Goal: Task Accomplishment & Management: Manage account settings

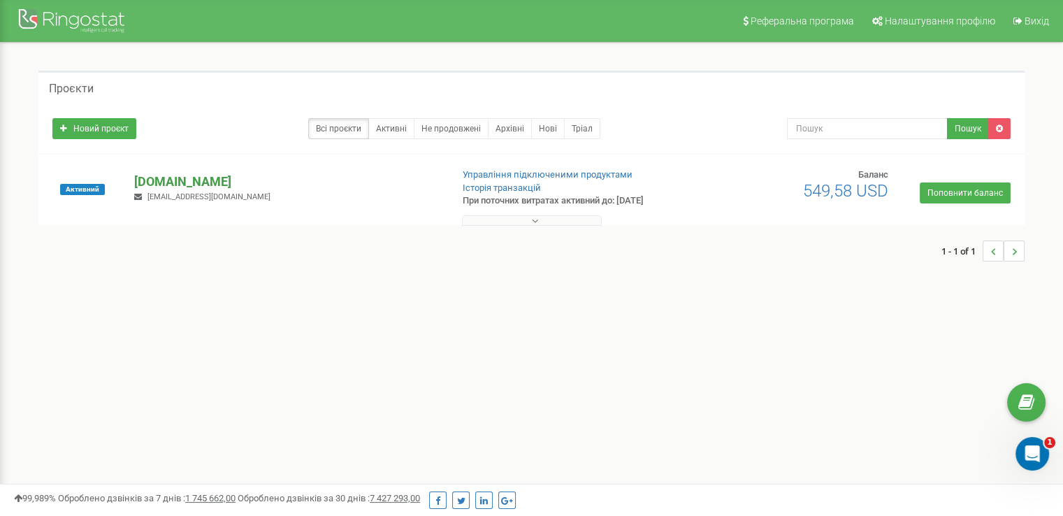
click at [217, 184] on p "[DOMAIN_NAME]" at bounding box center [286, 182] width 305 height 18
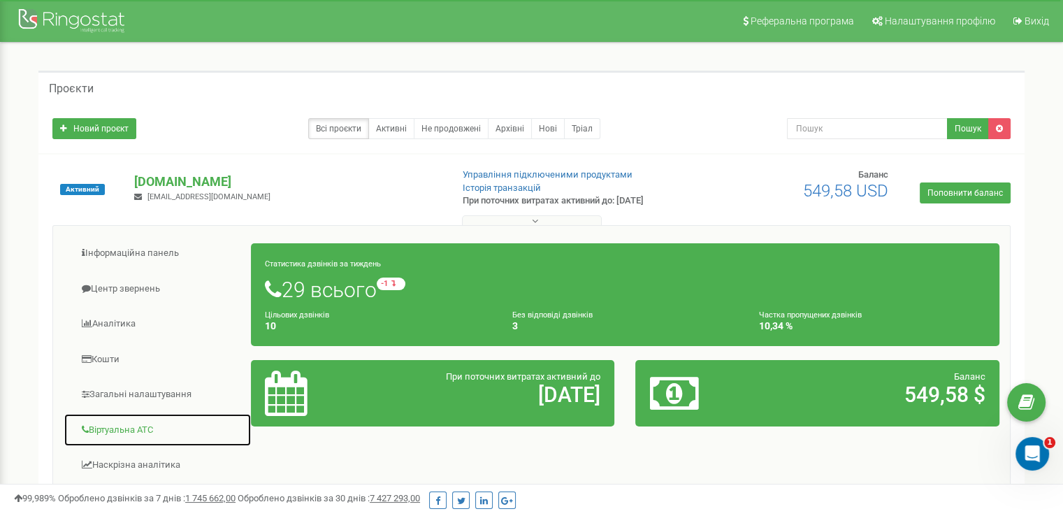
click at [151, 422] on link "Віртуальна АТС" at bounding box center [158, 430] width 188 height 34
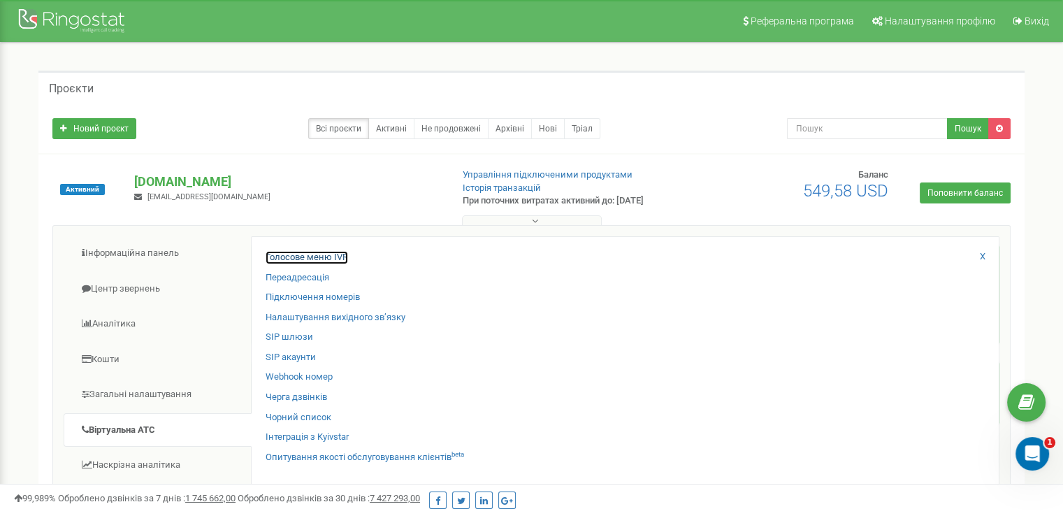
click at [343, 254] on link "Голосове меню IVR" at bounding box center [306, 257] width 82 height 13
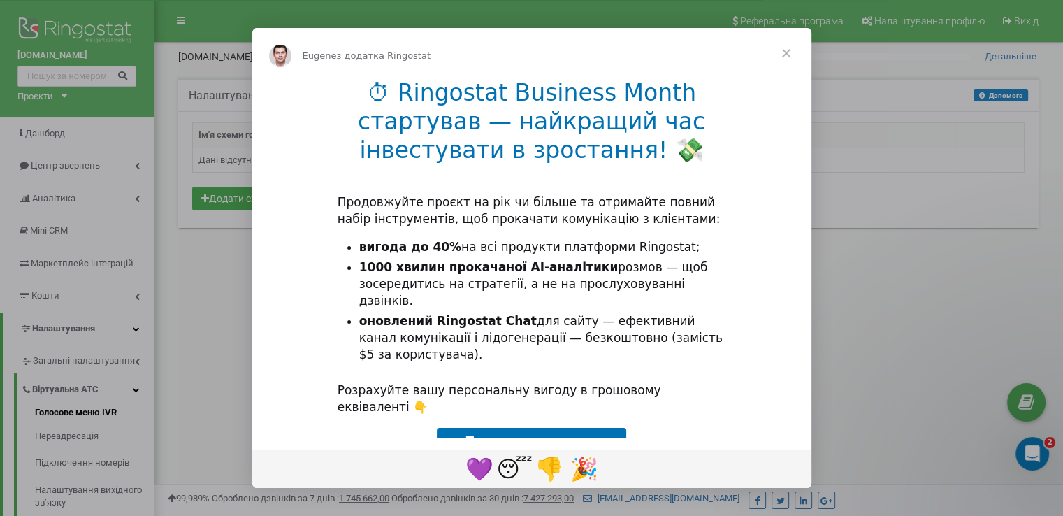
click at [784, 52] on span "Закрити" at bounding box center [786, 53] width 50 height 50
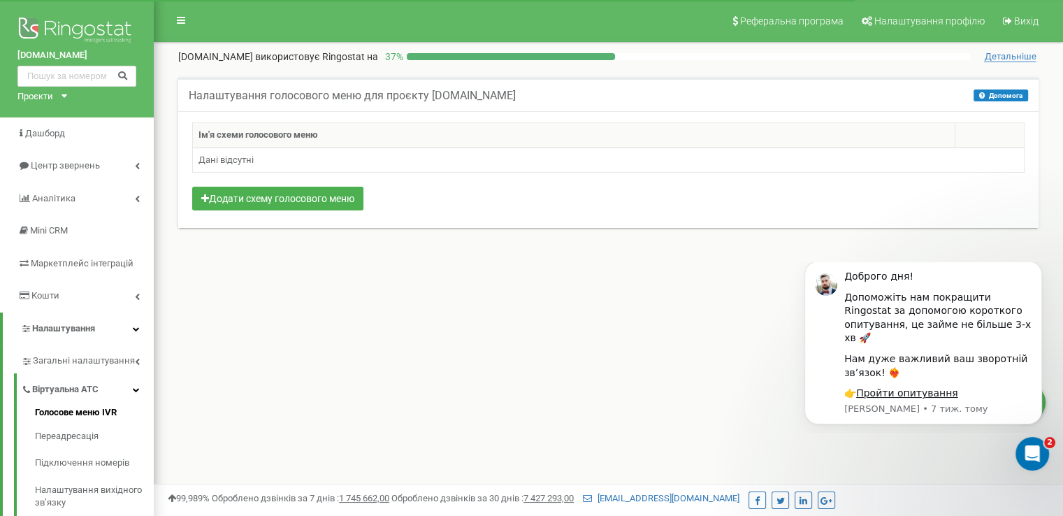
click at [994, 53] on span "Детальніше" at bounding box center [1010, 56] width 52 height 11
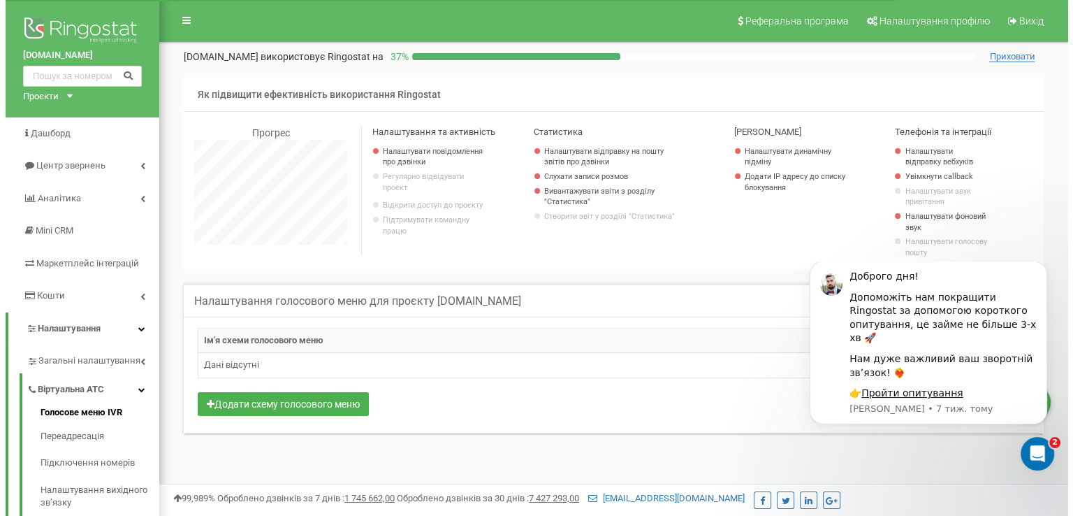
scroll to position [838, 908]
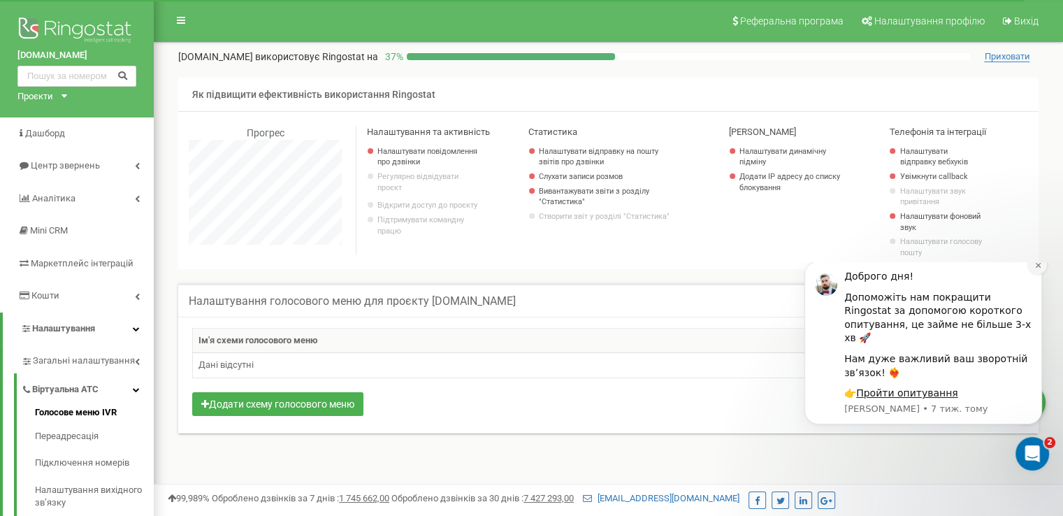
click at [1039, 267] on icon "Dismiss notification" at bounding box center [1037, 264] width 5 height 5
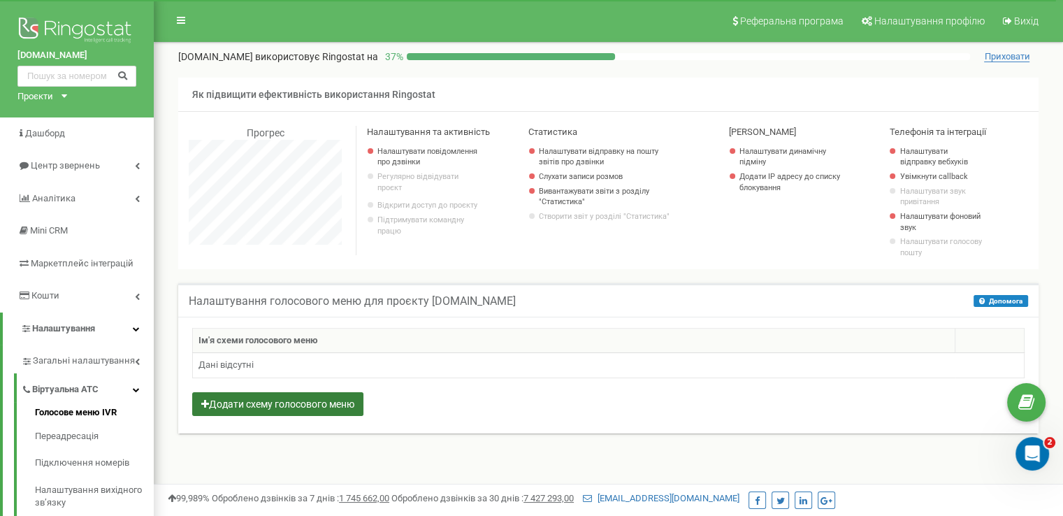
click at [282, 400] on button "Додати схему голосового меню" at bounding box center [277, 404] width 171 height 24
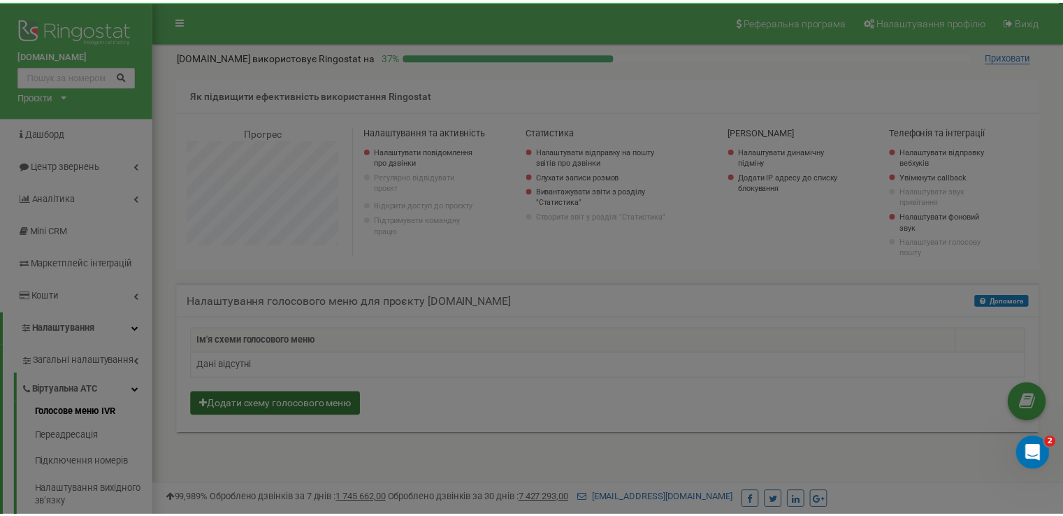
scroll to position [838, 919]
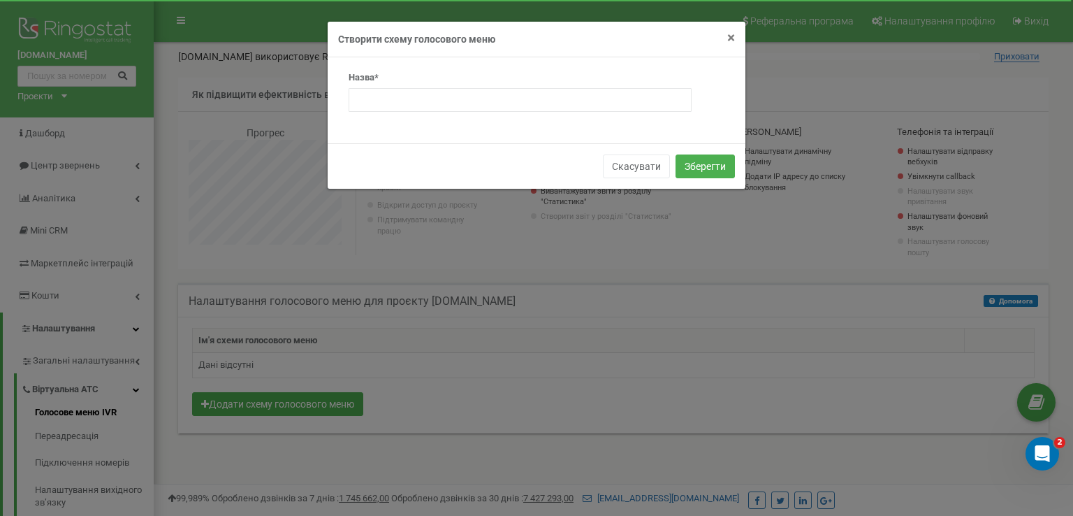
click at [729, 37] on span "×" at bounding box center [731, 37] width 8 height 17
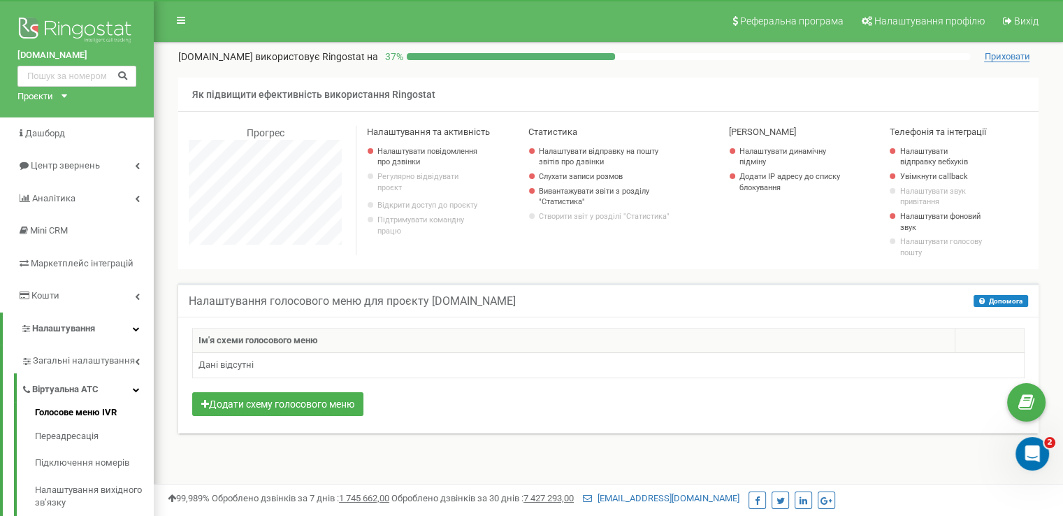
scroll to position [70, 0]
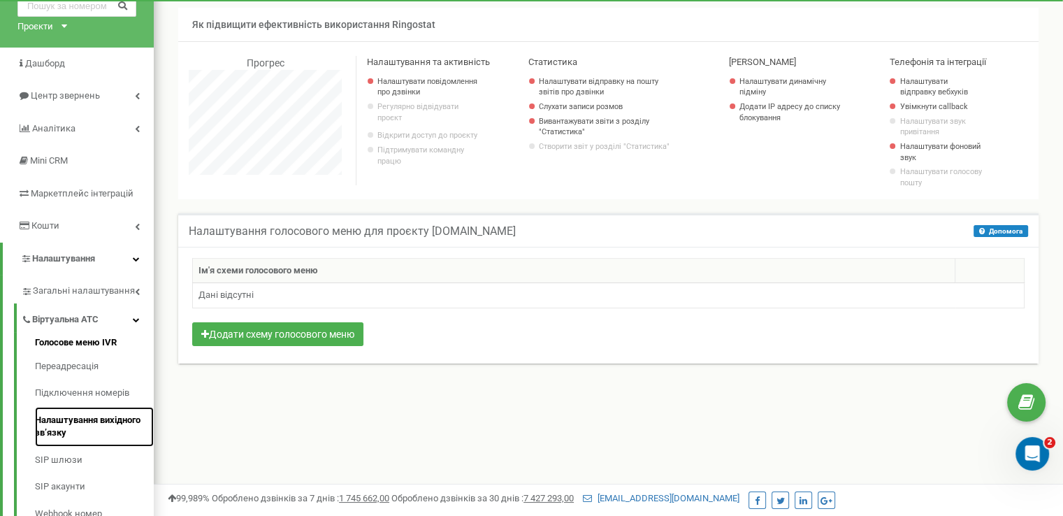
click at [108, 418] on link "Налаштування вихідного зв’язку" at bounding box center [94, 427] width 119 height 40
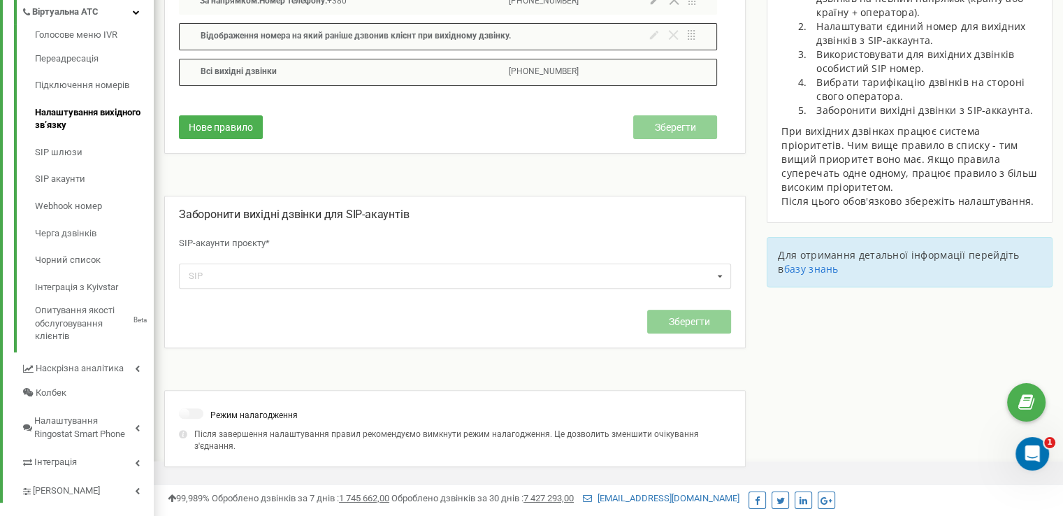
scroll to position [400, 0]
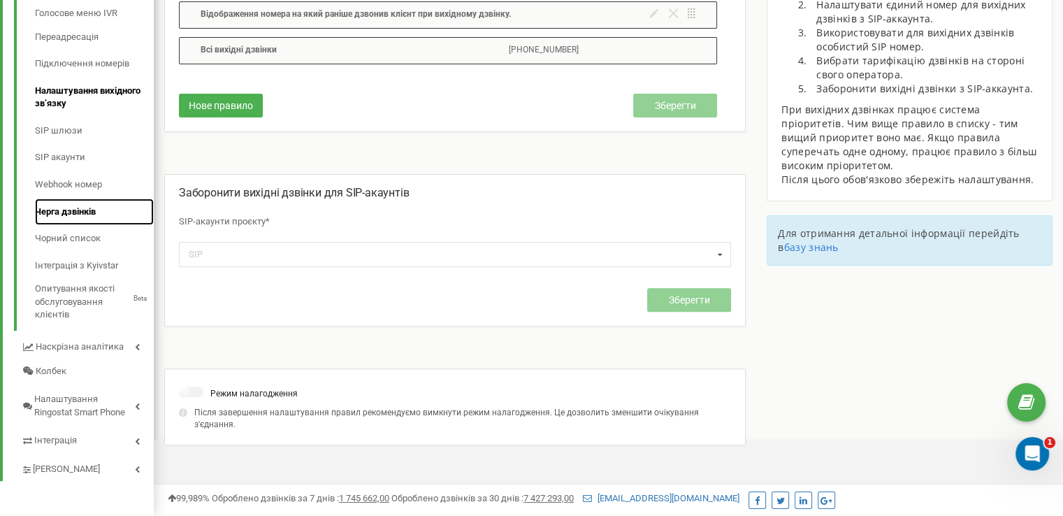
click at [52, 209] on link "Черга дзвінків" at bounding box center [94, 211] width 119 height 27
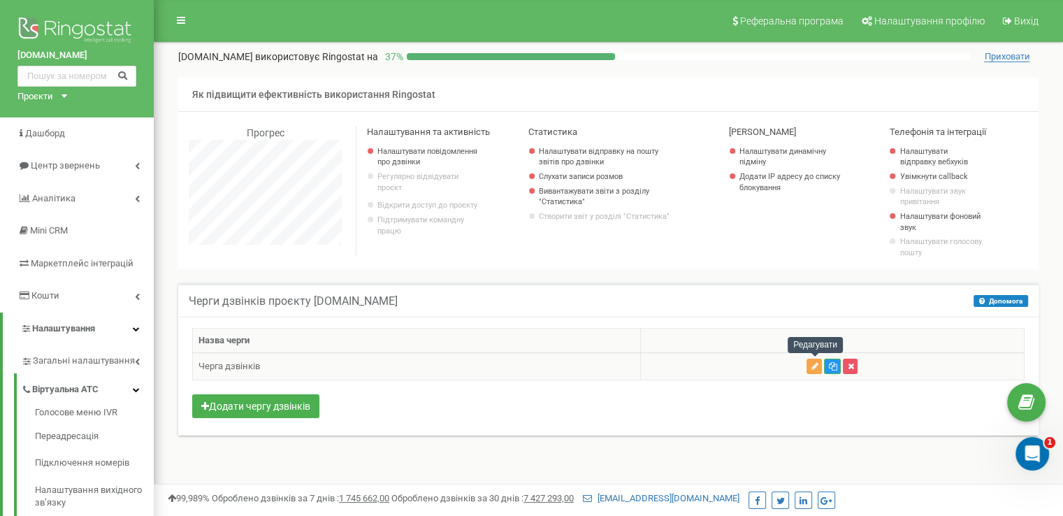
click at [808, 372] on button "button" at bounding box center [813, 365] width 15 height 15
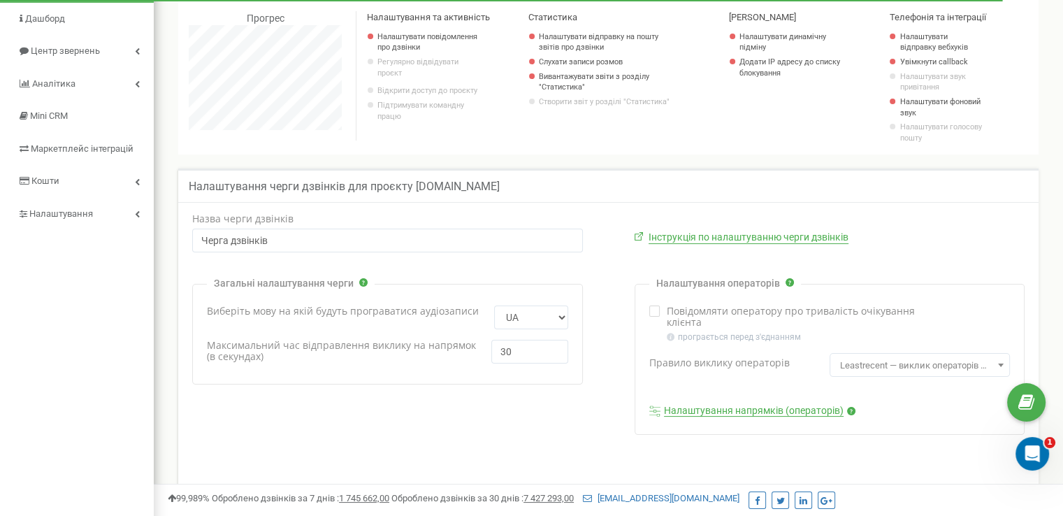
scroll to position [140, 0]
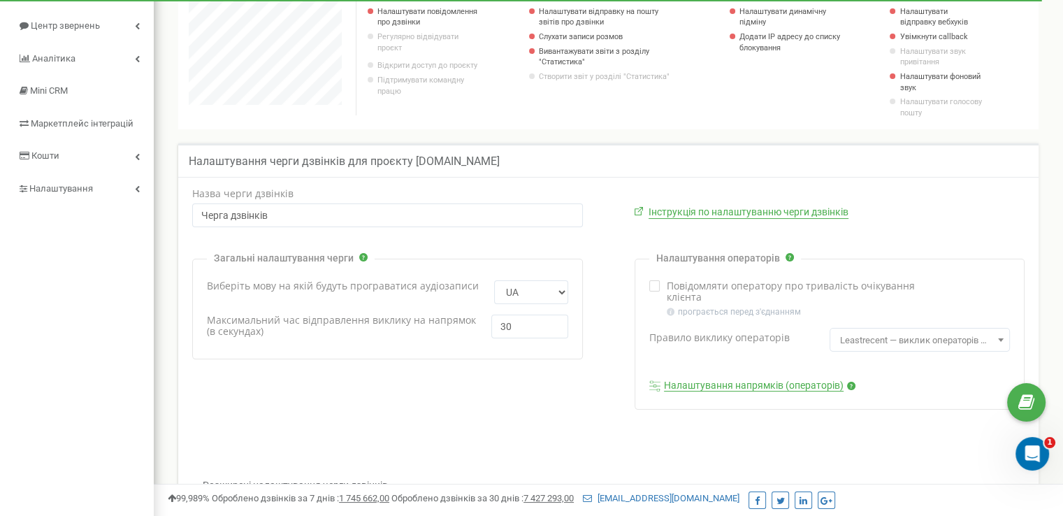
click at [652, 282] on ins at bounding box center [655, 286] width 10 height 10
checkbox input "true"
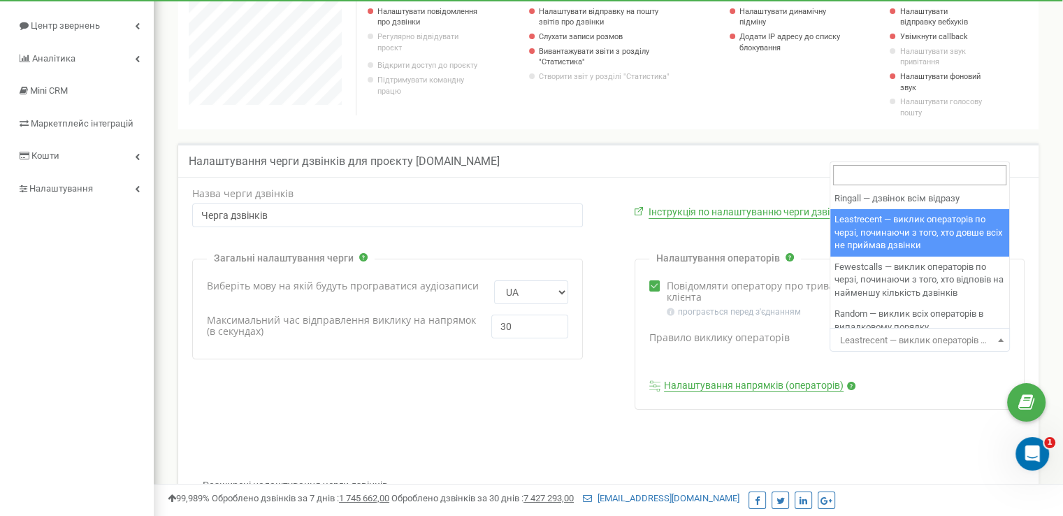
click at [999, 339] on b at bounding box center [1001, 339] width 6 height 3
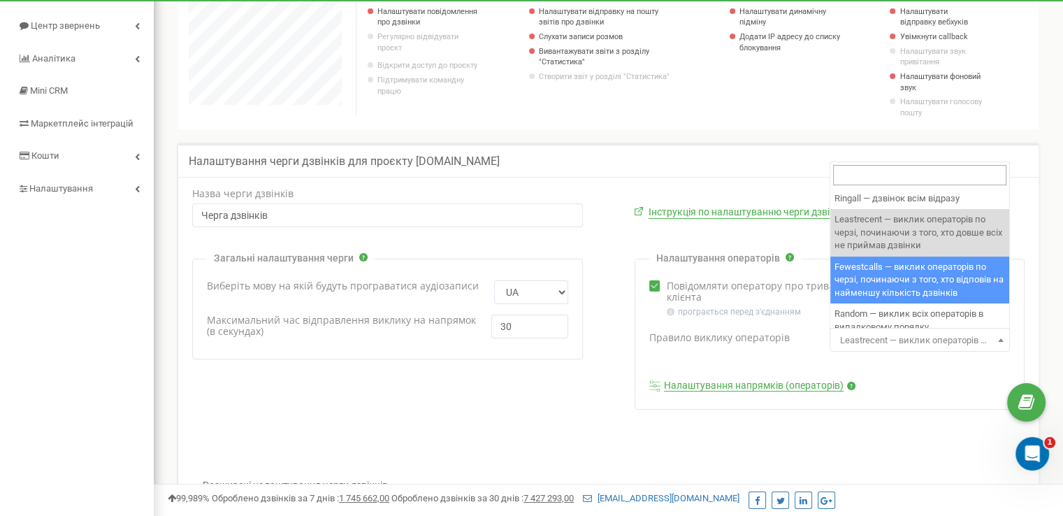
scroll to position [57, 0]
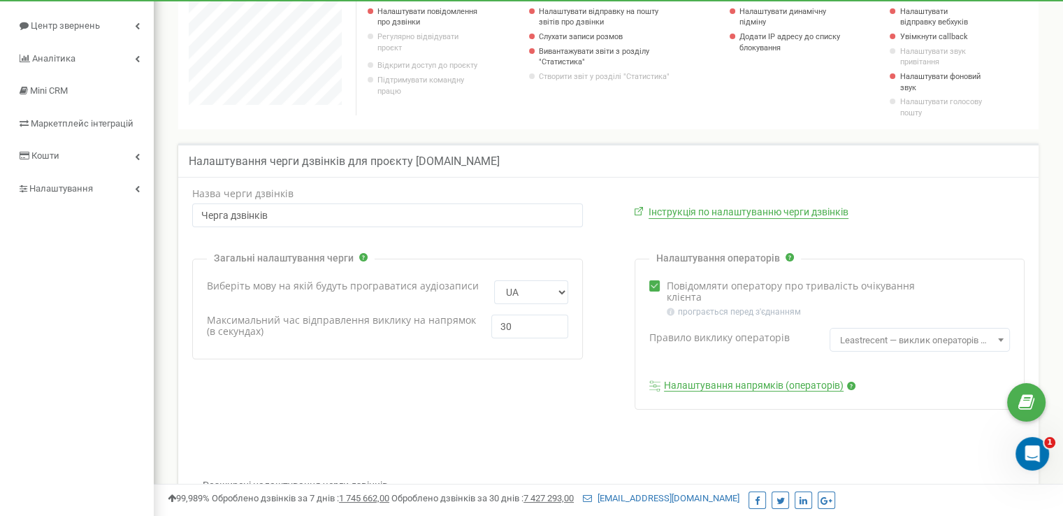
click at [914, 386] on div "Налаштування напрямків (операторів)" at bounding box center [829, 385] width 361 height 13
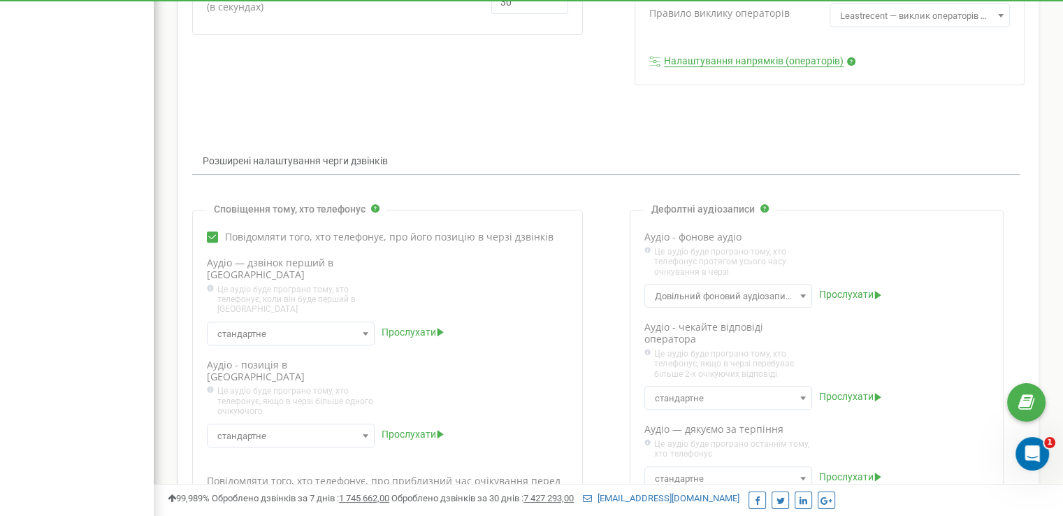
scroll to position [489, 0]
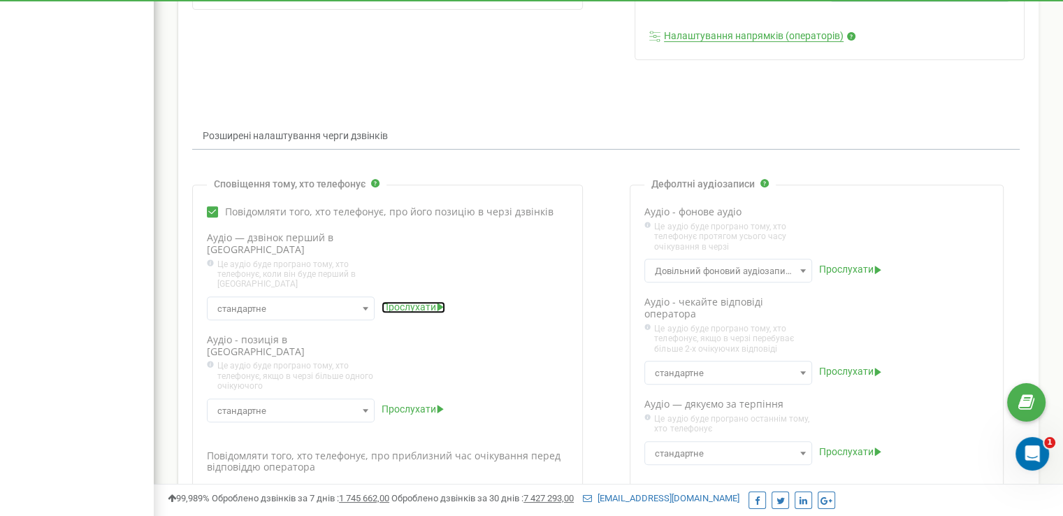
click at [410, 301] on span "Прослухати" at bounding box center [408, 307] width 54 height 12
click at [437, 404] on icon at bounding box center [440, 408] width 6 height 8
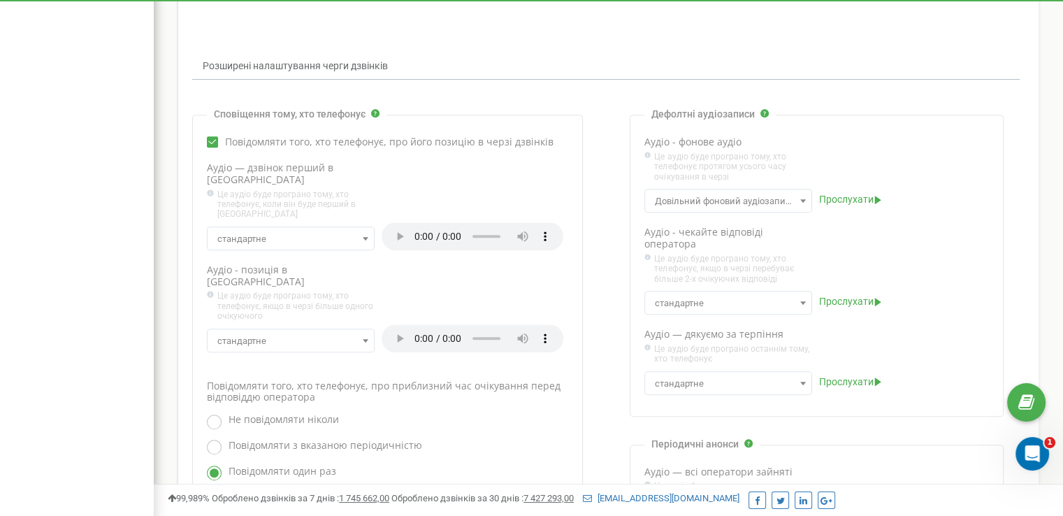
scroll to position [629, 0]
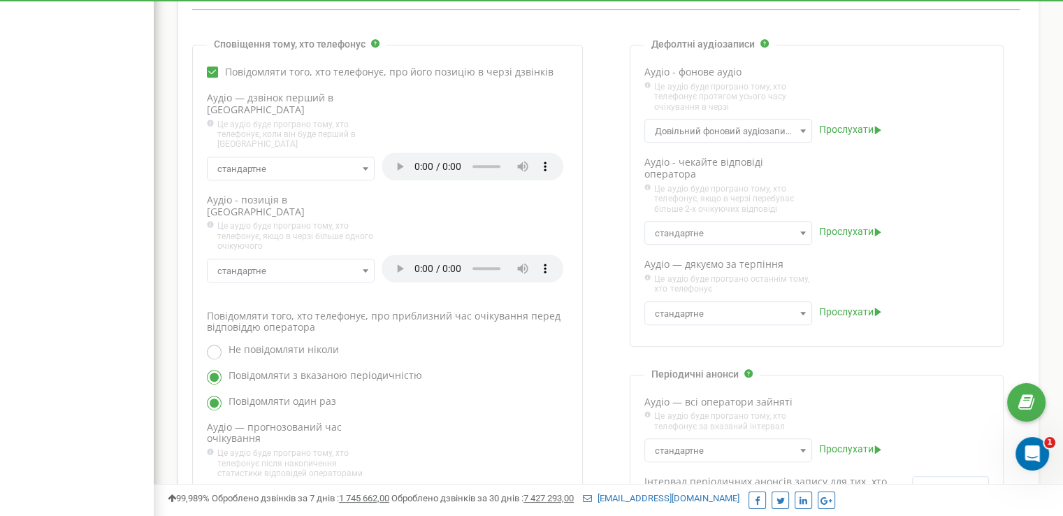
click at [215, 372] on ins at bounding box center [214, 376] width 9 height 9
radio input "true"
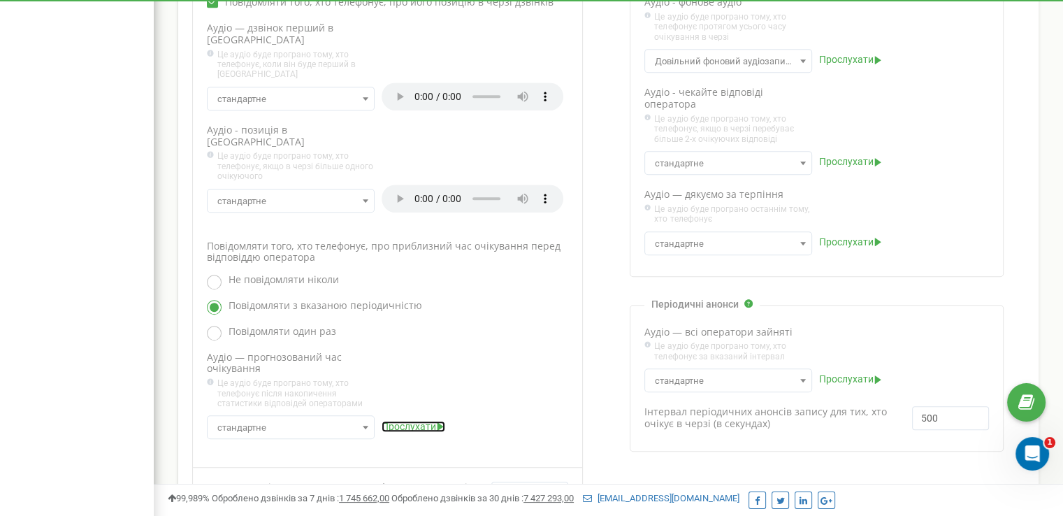
click at [434, 421] on span "Прослухати" at bounding box center [408, 427] width 54 height 12
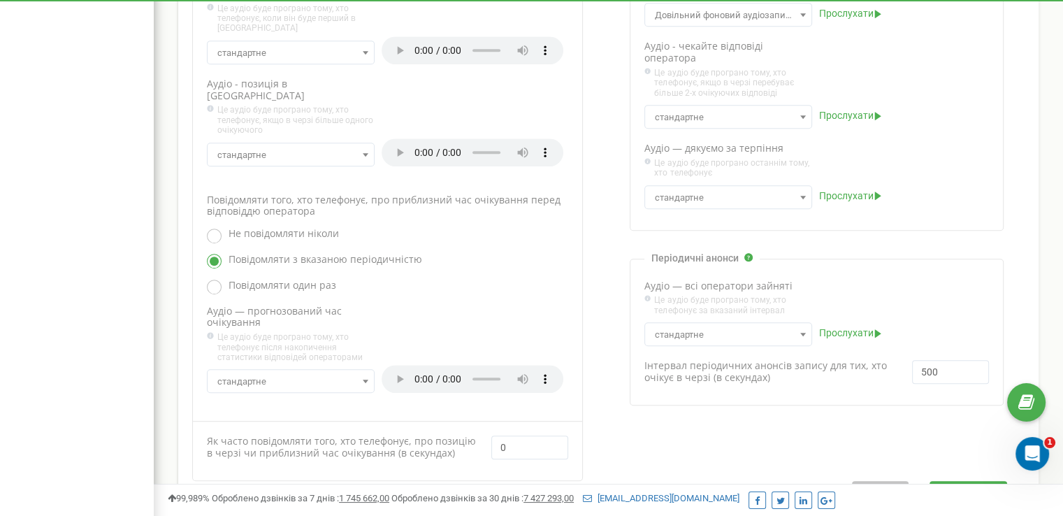
scroll to position [768, 0]
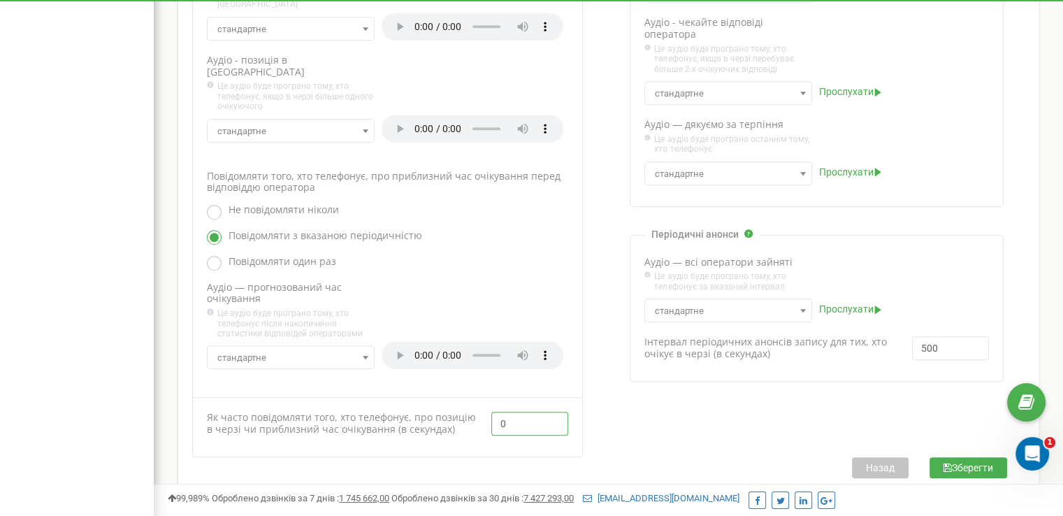
click at [500, 411] on input "0" at bounding box center [529, 423] width 77 height 24
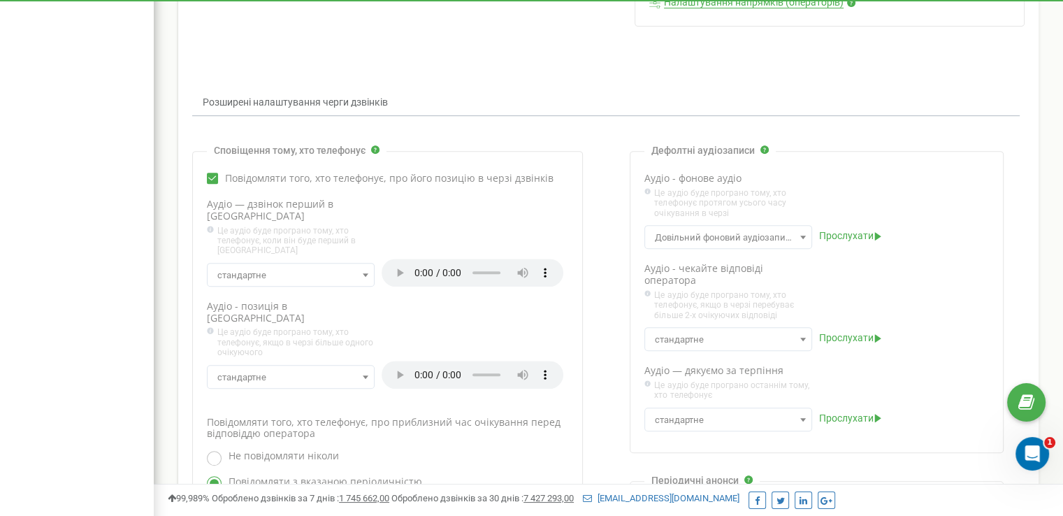
scroll to position [489, 0]
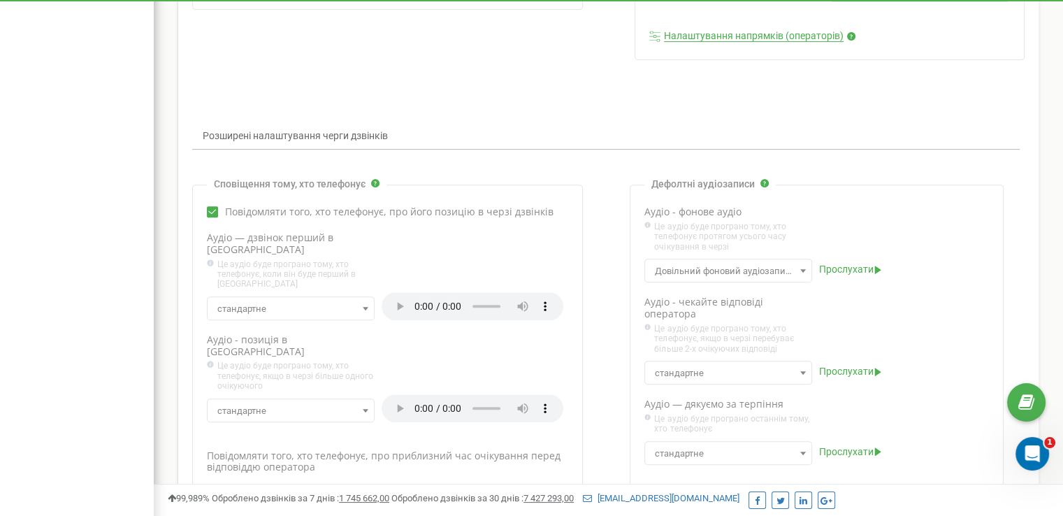
type input "45"
click at [873, 269] on icon at bounding box center [877, 269] width 9 height 8
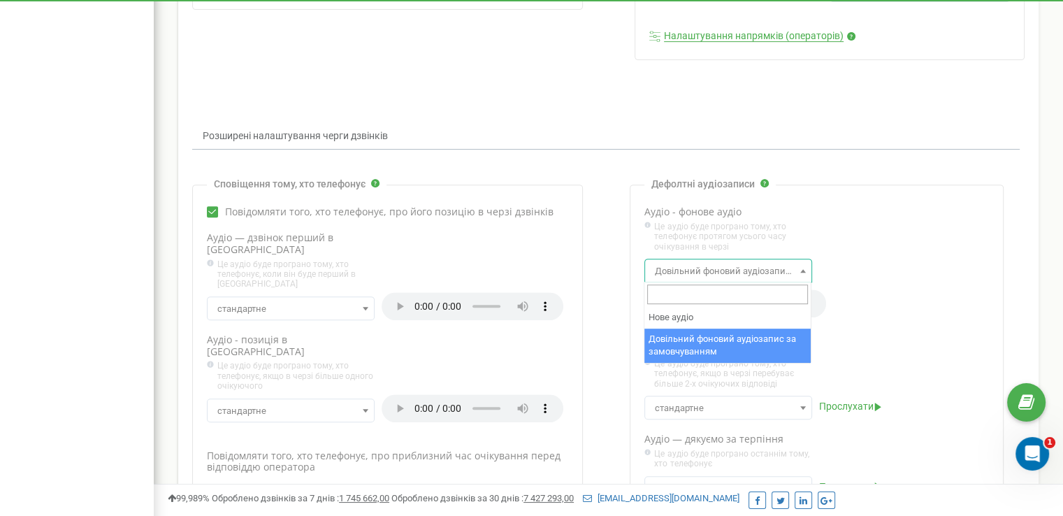
click at [803, 274] on span at bounding box center [803, 270] width 14 height 18
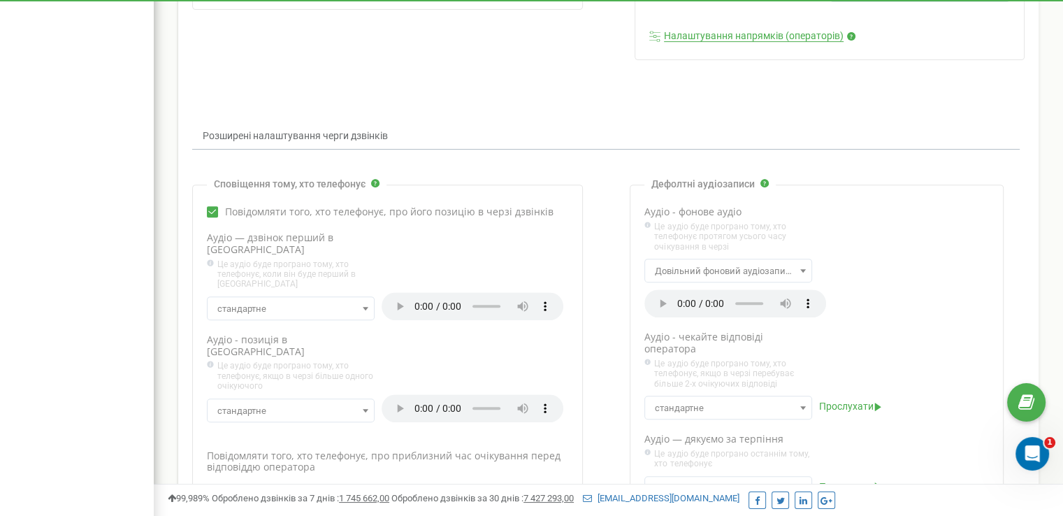
click at [852, 275] on div "Аудіо - фонове аудіо Нове аудіо" at bounding box center [816, 261] width 345 height 111
click at [841, 409] on span "Прослухати" at bounding box center [846, 406] width 54 height 12
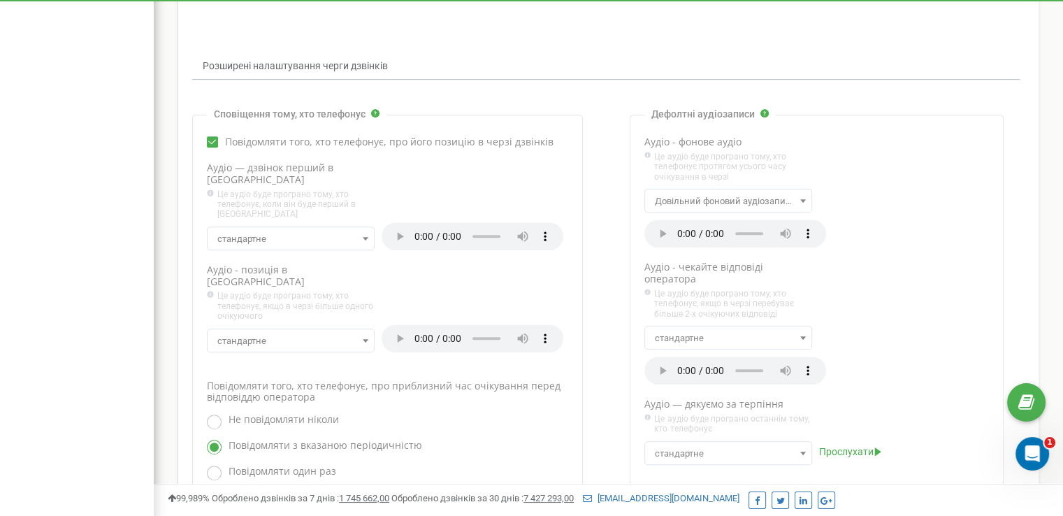
scroll to position [629, 0]
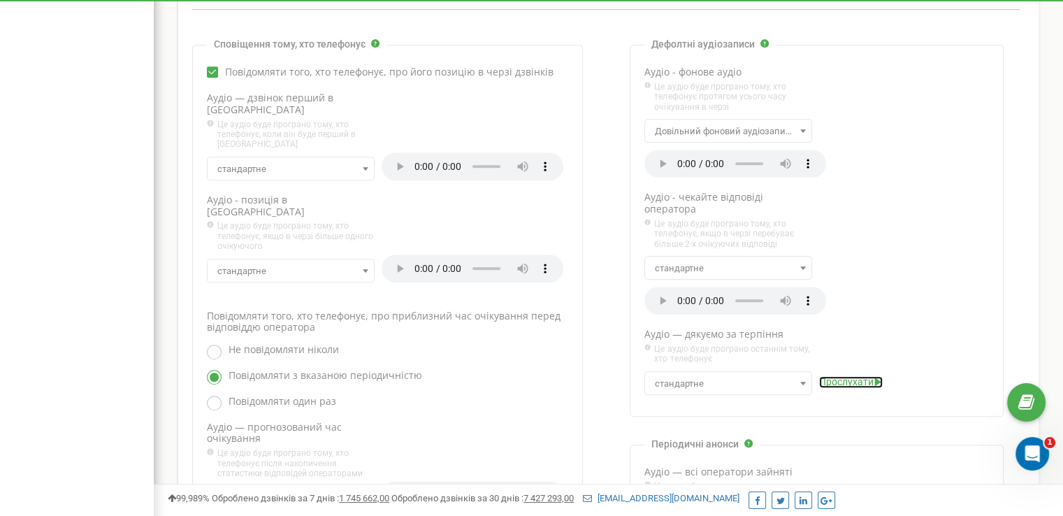
click at [873, 379] on icon at bounding box center [877, 381] width 9 height 8
click at [805, 381] on span at bounding box center [803, 383] width 14 height 18
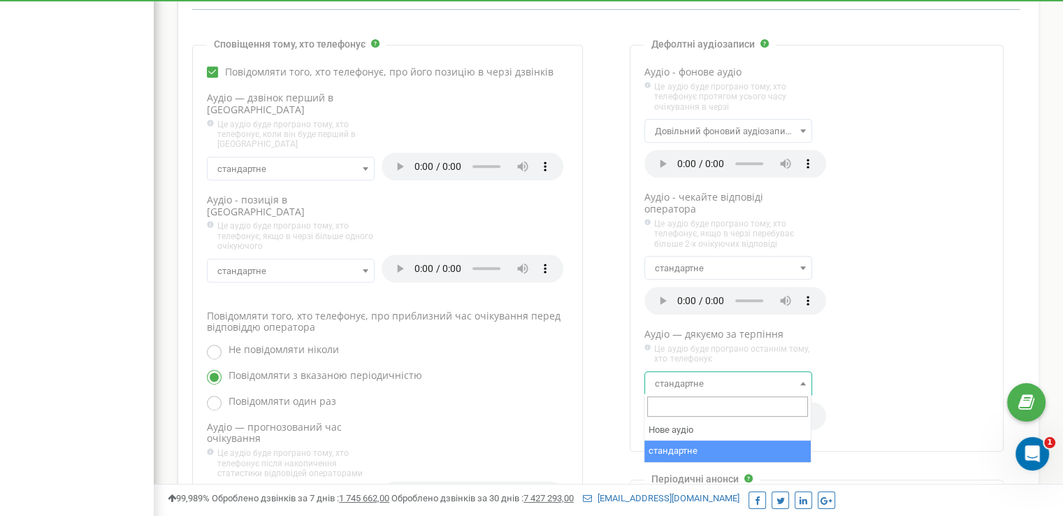
click at [856, 372] on div "Аудіо — дякуємо за терпіння" at bounding box center [816, 378] width 345 height 101
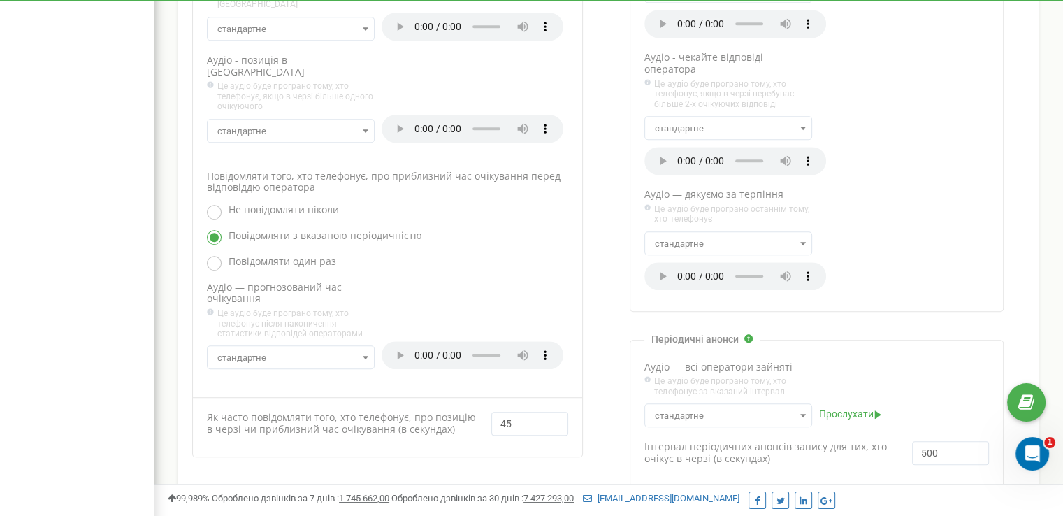
scroll to position [822, 0]
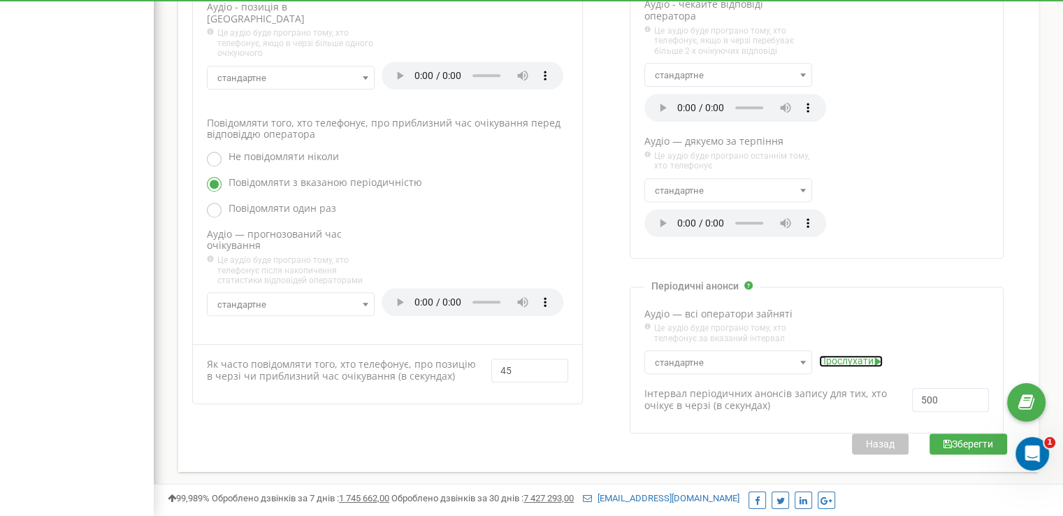
click at [877, 357] on icon at bounding box center [877, 361] width 9 height 8
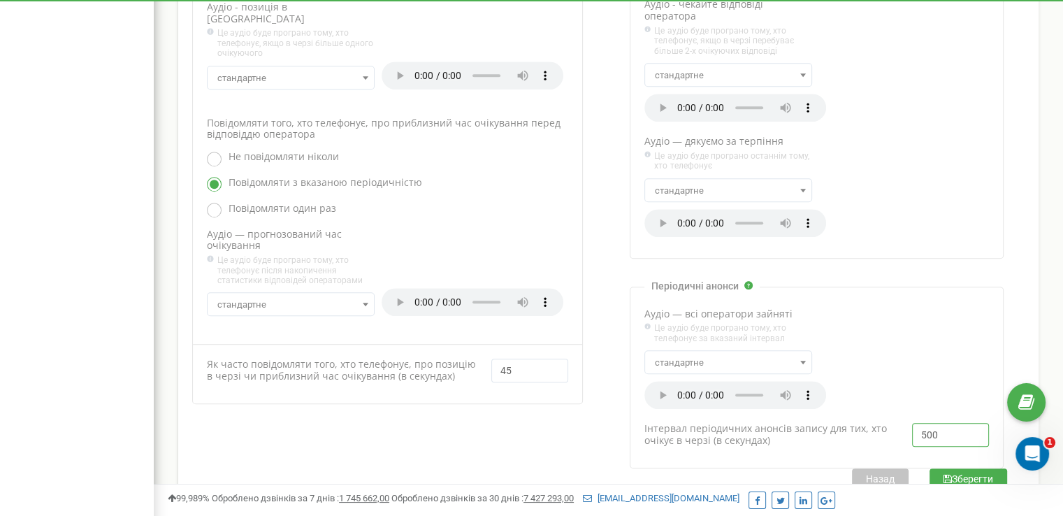
drag, startPoint x: 925, startPoint y: 431, endPoint x: 912, endPoint y: 431, distance: 12.6
click at [912, 431] on input "500" at bounding box center [950, 435] width 77 height 24
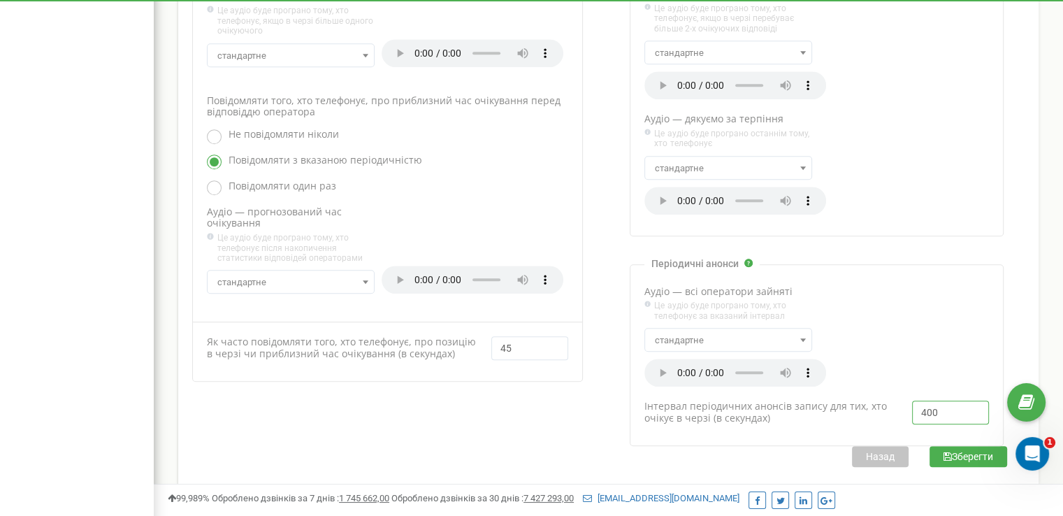
scroll to position [856, 0]
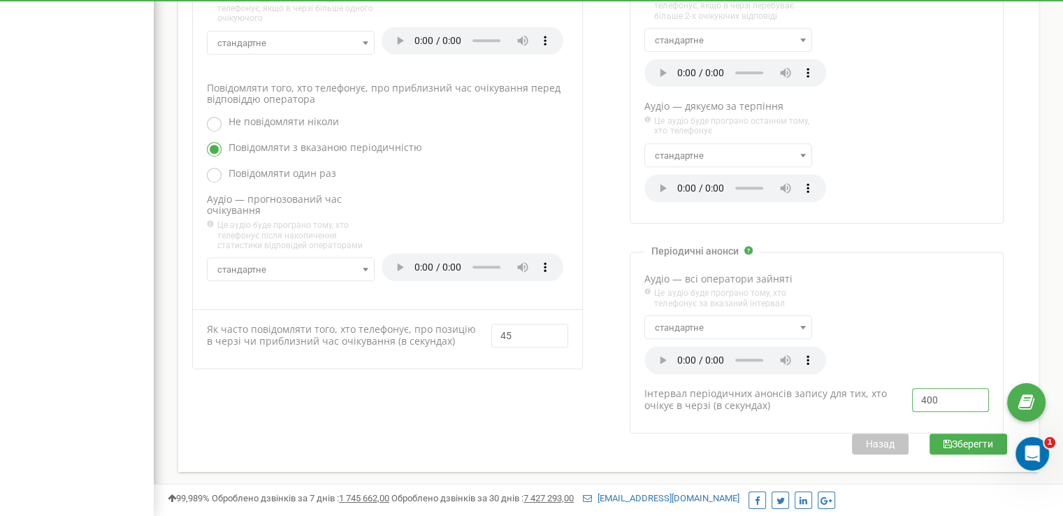
type input "400"
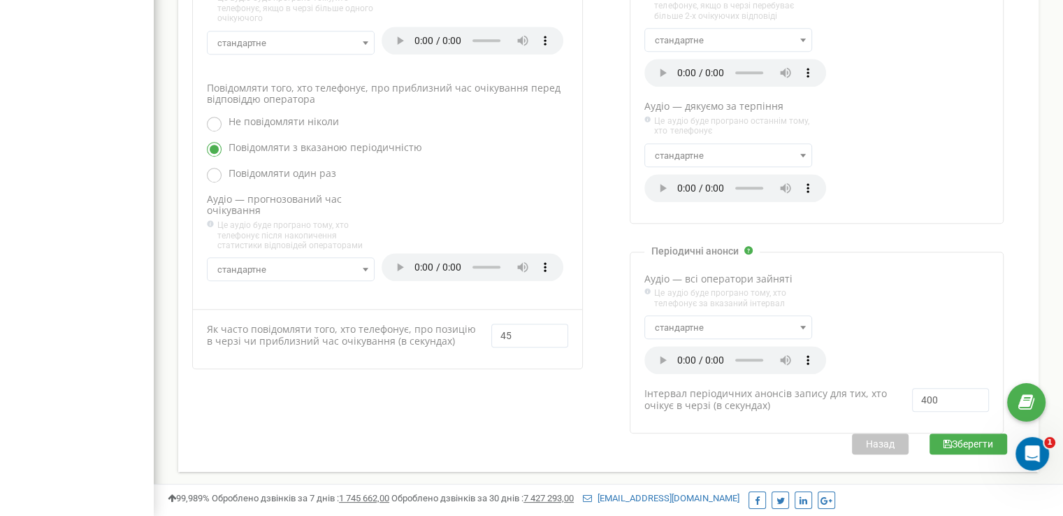
click at [958, 439] on button "Зберегти" at bounding box center [968, 443] width 78 height 21
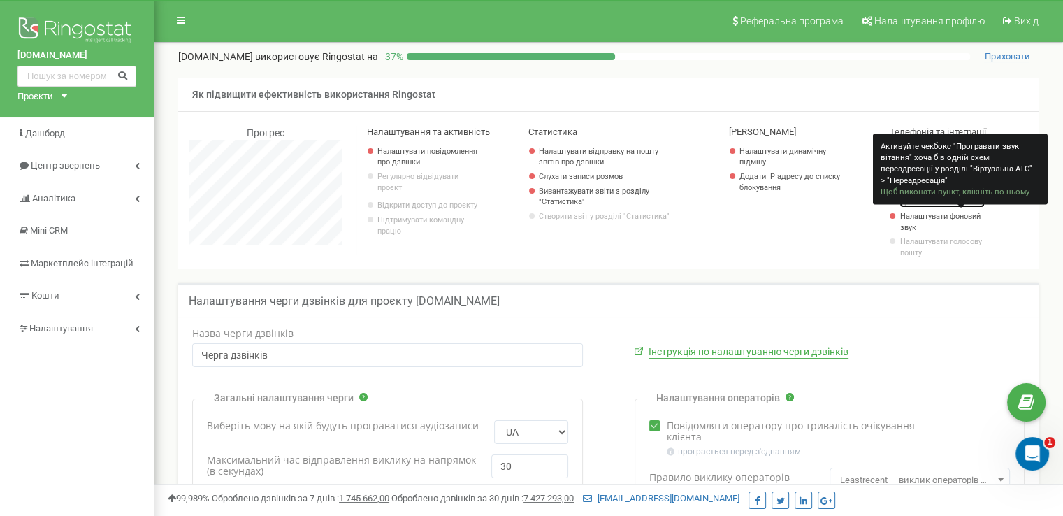
click at [959, 192] on link "Налаштувати звук привітання" at bounding box center [941, 197] width 85 height 22
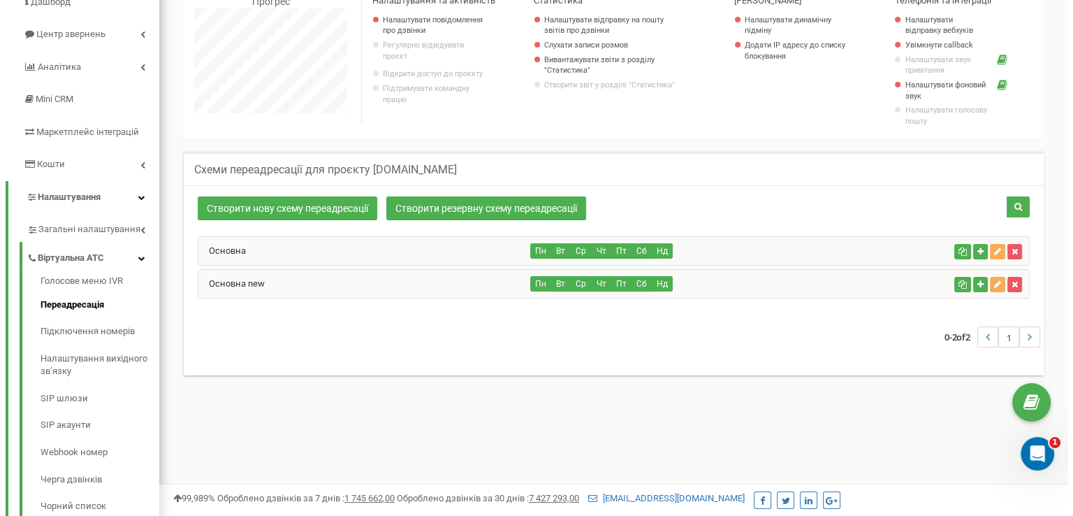
scroll to position [140, 0]
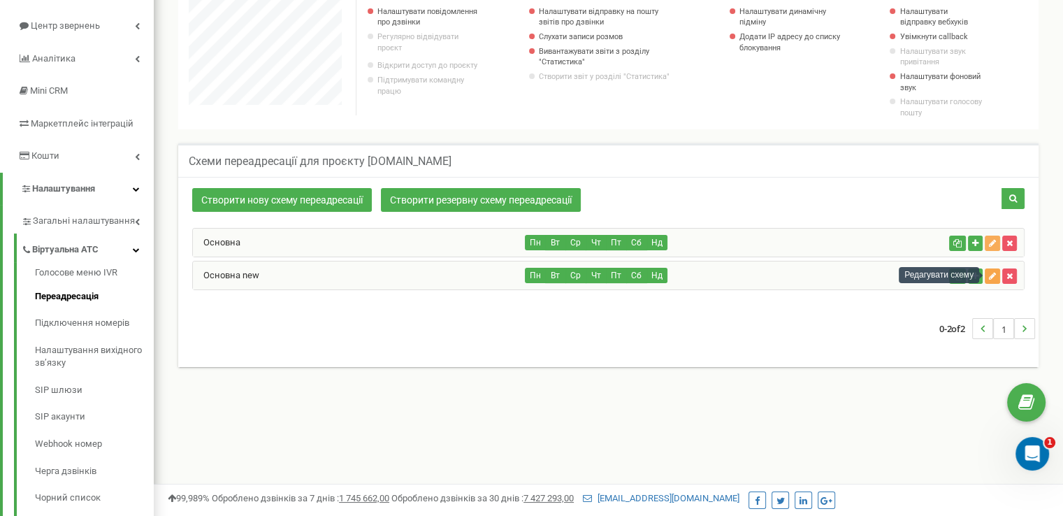
click at [989, 280] on button "button" at bounding box center [991, 275] width 15 height 15
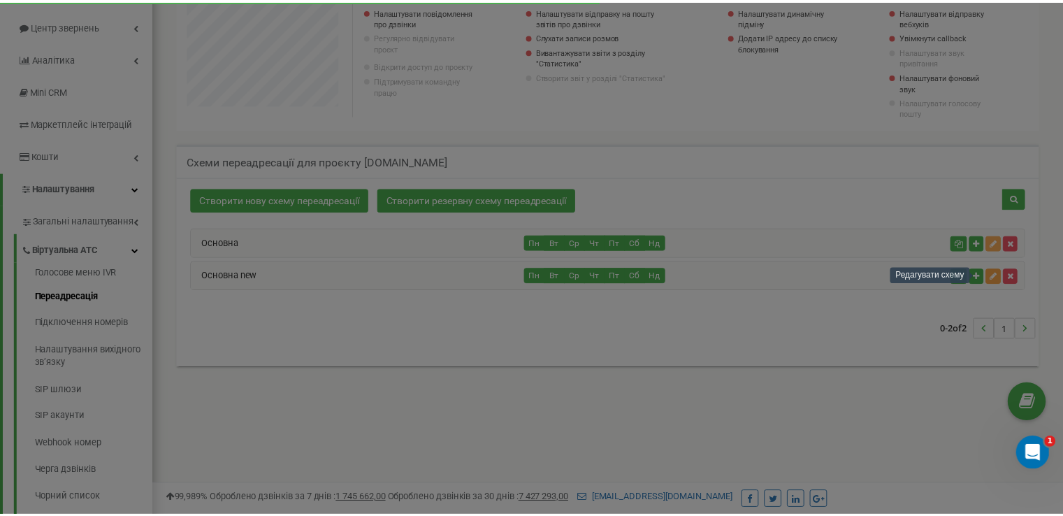
scroll to position [838, 919]
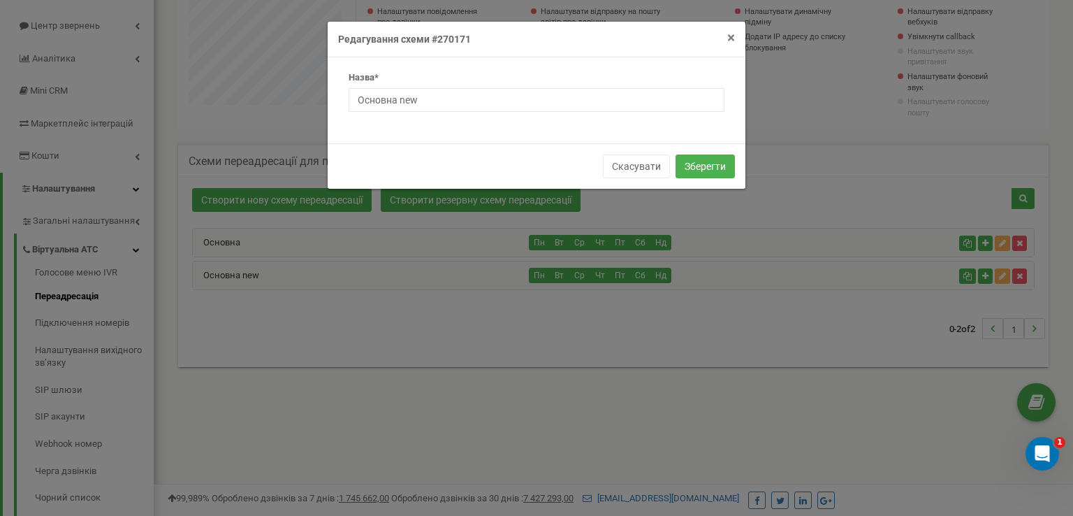
click at [732, 38] on span "×" at bounding box center [731, 37] width 8 height 17
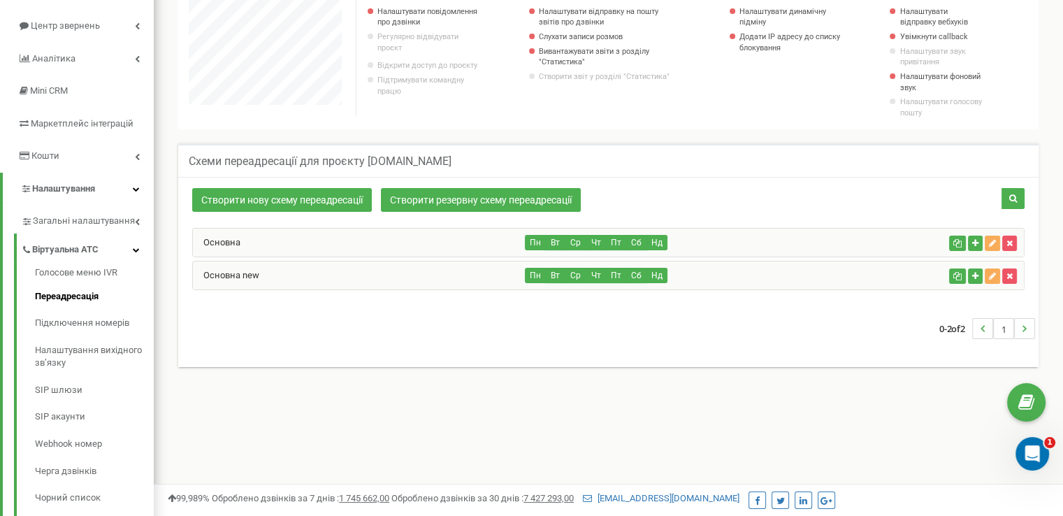
scroll to position [697723, 697653]
click at [223, 270] on link "Основна new" at bounding box center [226, 275] width 66 height 10
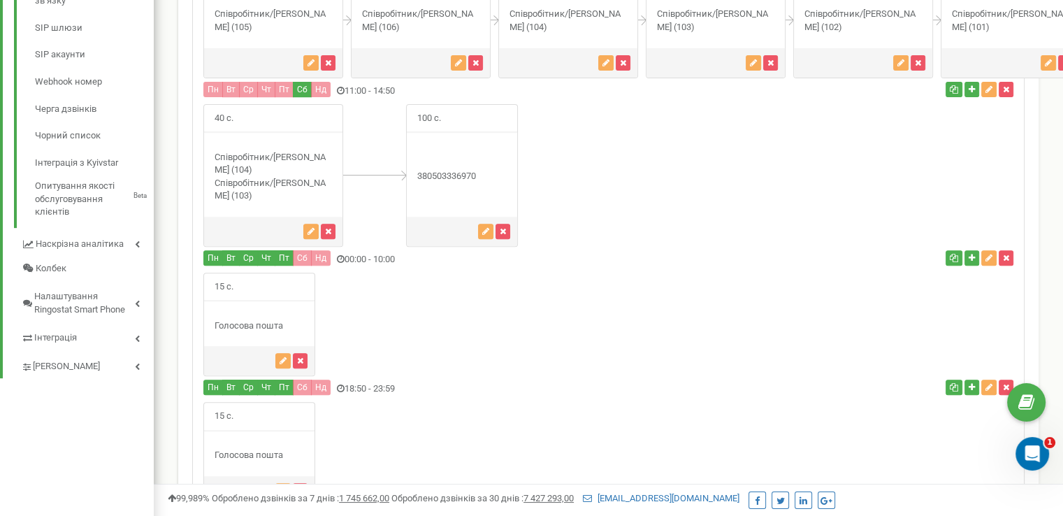
scroll to position [525, 0]
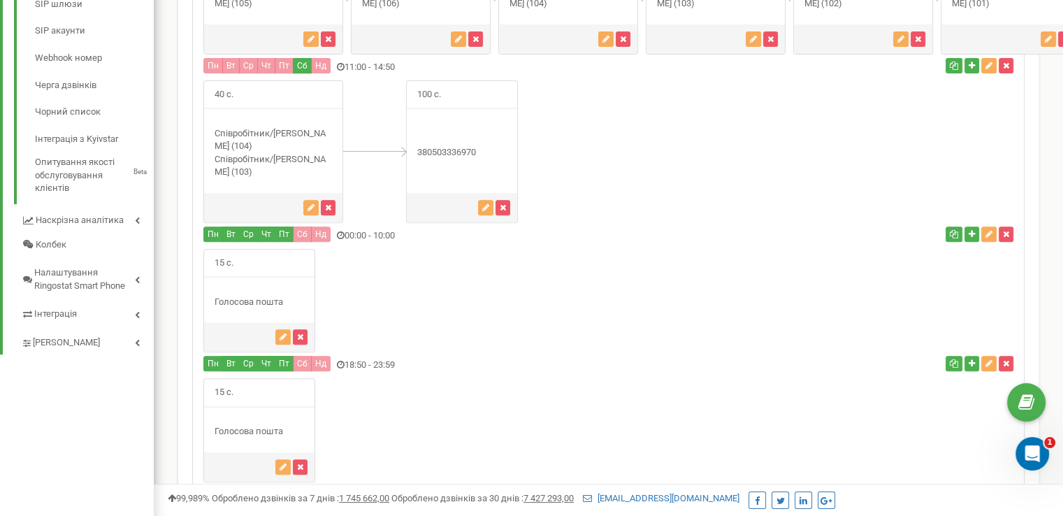
click at [230, 309] on div "Голосова пошта" at bounding box center [259, 301] width 110 height 13
click at [279, 341] on icon "button" at bounding box center [282, 337] width 7 height 8
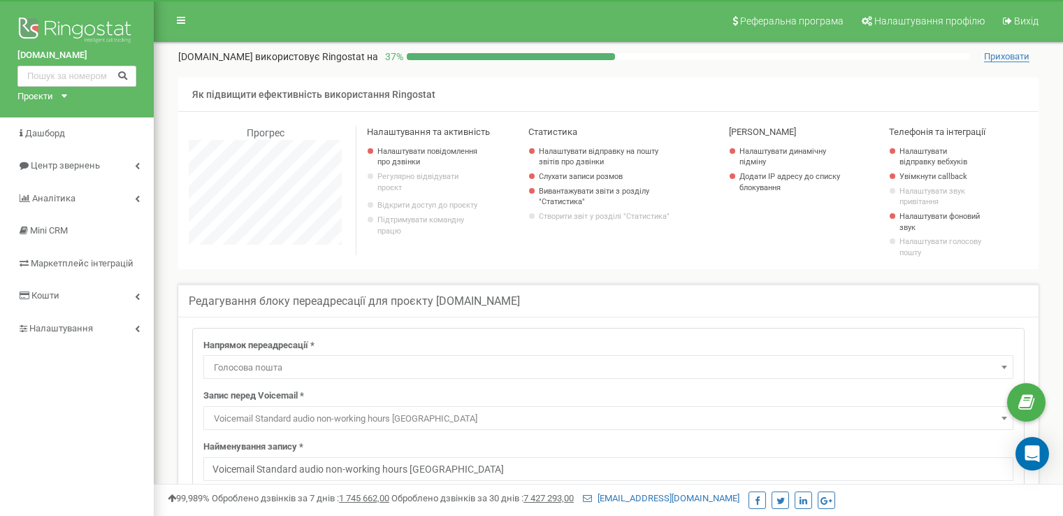
select select "Voicemail"
